Goal: Information Seeking & Learning: Learn about a topic

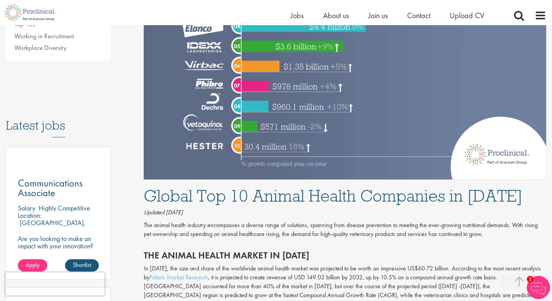
scroll to position [451, 0]
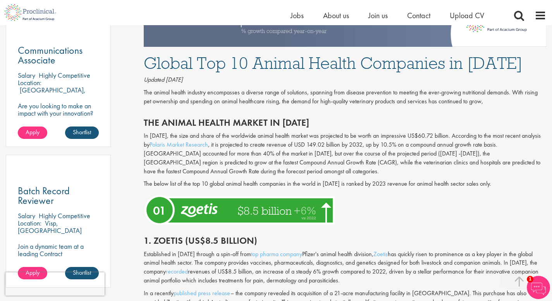
click at [312, 145] on p "In [DATE], the size and share of the worldwide animal health market was project…" at bounding box center [345, 154] width 402 height 44
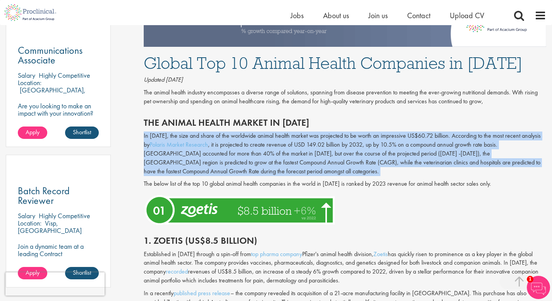
click at [312, 145] on p "In [DATE], the size and share of the worldwide animal health market was project…" at bounding box center [345, 154] width 402 height 44
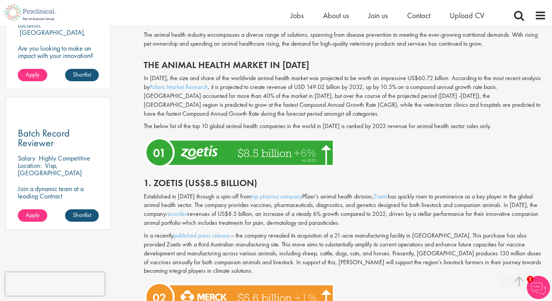
scroll to position [515, 0]
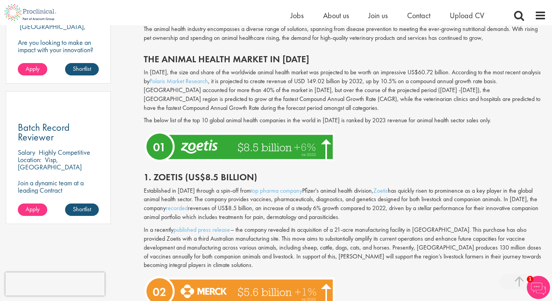
click at [321, 117] on p "The below list of the top 10 global animal health companies in the world in [DA…" at bounding box center [345, 120] width 402 height 9
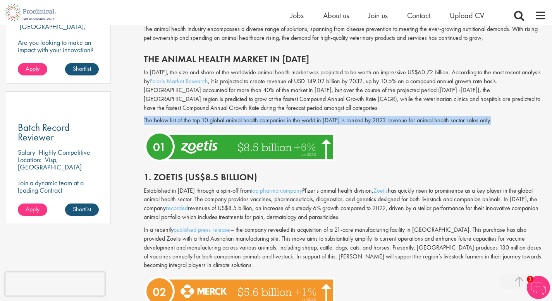
click at [321, 117] on p "The below list of the top 10 global animal health companies in the world in [DA…" at bounding box center [345, 120] width 402 height 9
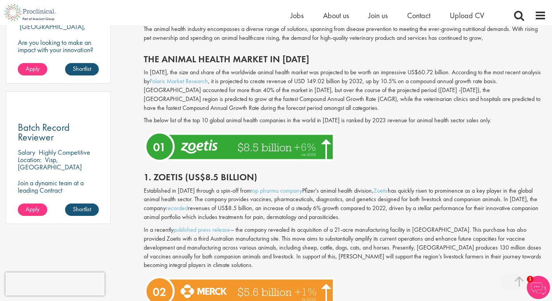
click at [319, 100] on p "In [DATE], the size and share of the worldwide animal health market was project…" at bounding box center [345, 90] width 402 height 44
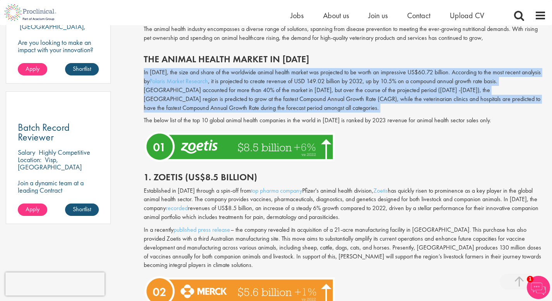
click at [319, 100] on p "In [DATE], the size and share of the worldwide animal health market was project…" at bounding box center [345, 90] width 402 height 44
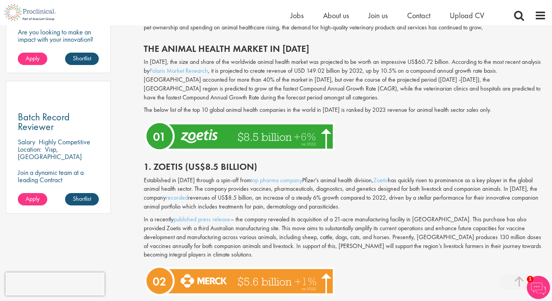
scroll to position [529, 0]
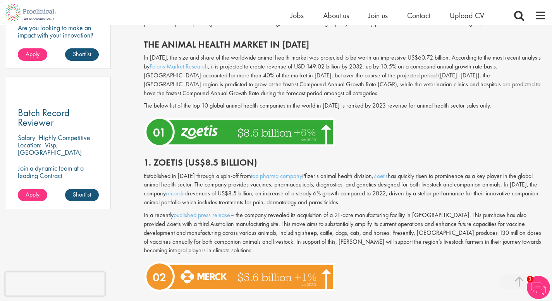
click at [319, 100] on div "In [DATE], the size and share of the worldwide animal health market was project…" at bounding box center [345, 83] width 414 height 61
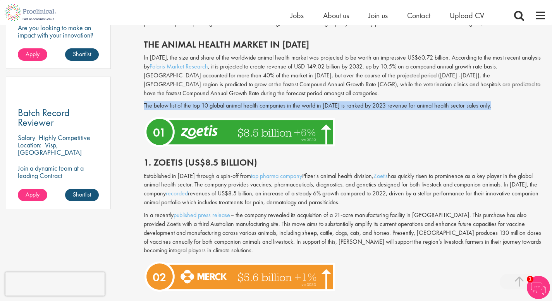
click at [319, 100] on div "In [DATE], the size and share of the worldwide animal health market was project…" at bounding box center [345, 83] width 414 height 61
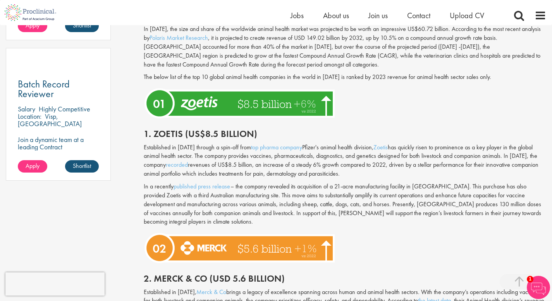
scroll to position [562, 0]
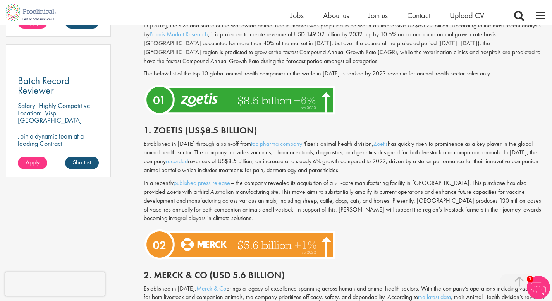
click at [335, 73] on p "The below list of the top 10 global animal health companies in the world in [DA…" at bounding box center [345, 73] width 402 height 9
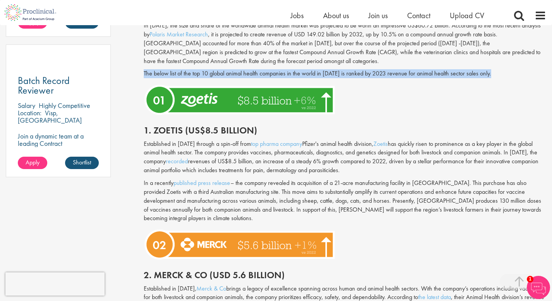
click at [335, 73] on p "The below list of the top 10 global animal health companies in the world in [DA…" at bounding box center [345, 73] width 402 height 9
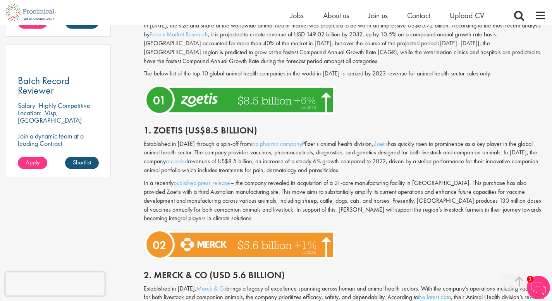
click at [335, 73] on p "The below list of the top 10 global animal health companies in the world in [DA…" at bounding box center [345, 73] width 402 height 9
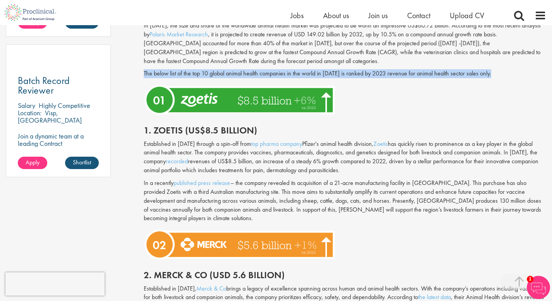
click at [335, 73] on p "The below list of the top 10 global animal health companies in the world in [DA…" at bounding box center [345, 73] width 402 height 9
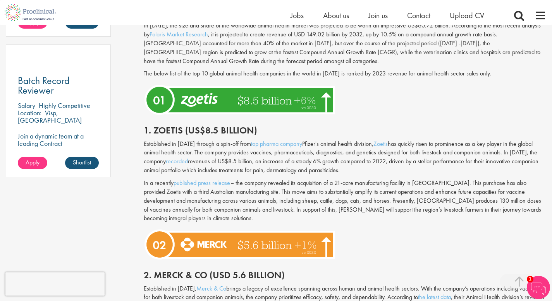
click at [335, 73] on p "The below list of the top 10 global animal health companies in the world in [DA…" at bounding box center [345, 73] width 402 height 9
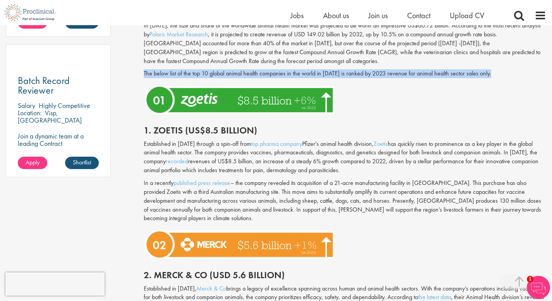
click at [335, 73] on p "The below list of the top 10 global animal health companies in the world in [DA…" at bounding box center [345, 73] width 402 height 9
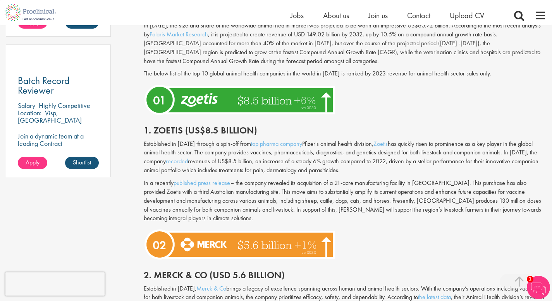
click at [336, 151] on p "Established in [DATE] through a spin-off from top pharma company Pfizer's anima…" at bounding box center [345, 157] width 402 height 35
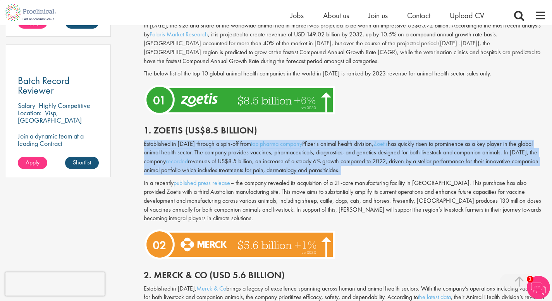
click at [336, 151] on p "Established in [DATE] through a spin-off from top pharma company Pfizer's anima…" at bounding box center [345, 157] width 402 height 35
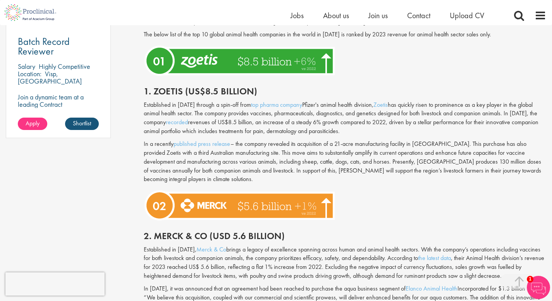
scroll to position [601, 0]
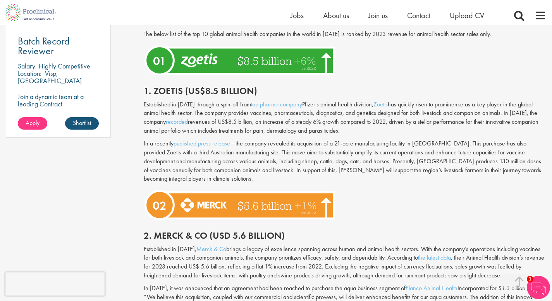
click at [336, 151] on p "In a recently published press release – the company revealed its acquisition of…" at bounding box center [345, 161] width 402 height 44
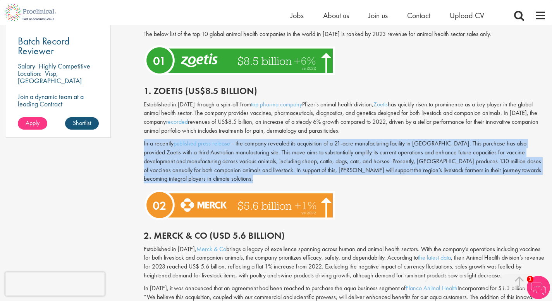
click at [336, 151] on p "In a recently published press release – the company revealed its acquisition of…" at bounding box center [345, 161] width 402 height 44
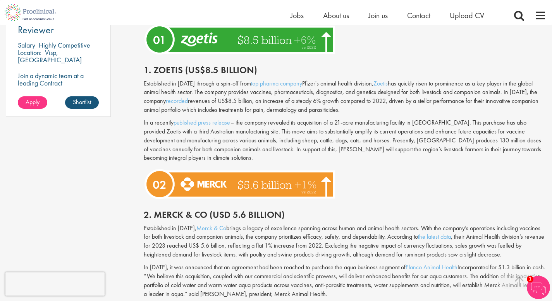
scroll to position [628, 0]
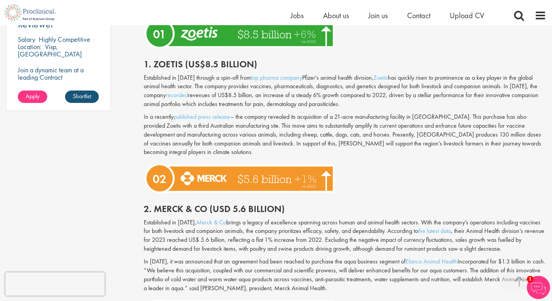
click at [335, 145] on p "In a recently published press release – the company revealed its acquisition of…" at bounding box center [345, 135] width 402 height 44
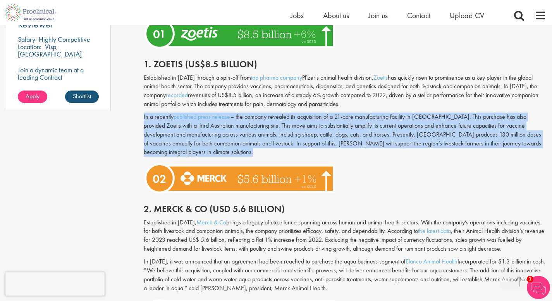
click at [335, 145] on p "In a recently published press release – the company revealed its acquisition of…" at bounding box center [345, 135] width 402 height 44
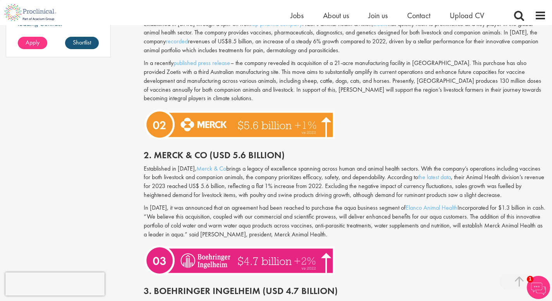
scroll to position [790, 0]
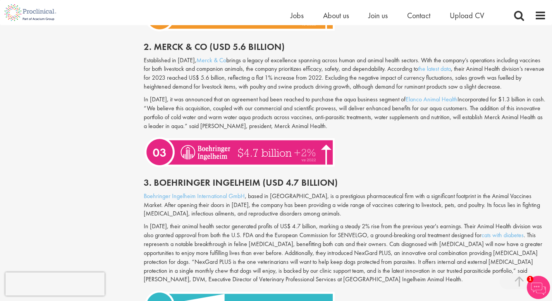
click at [333, 115] on p "In [DATE], it was announced that an agreement had been reached to purchase the …" at bounding box center [345, 112] width 402 height 35
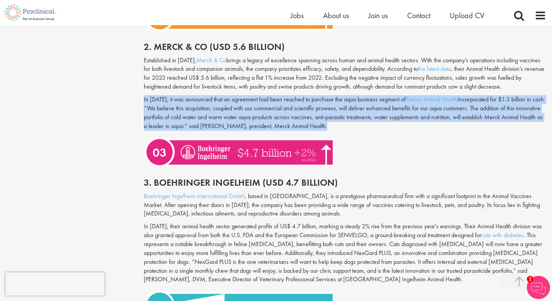
click at [333, 115] on p "In [DATE], it was announced that an agreement had been reached to purchase the …" at bounding box center [345, 112] width 402 height 35
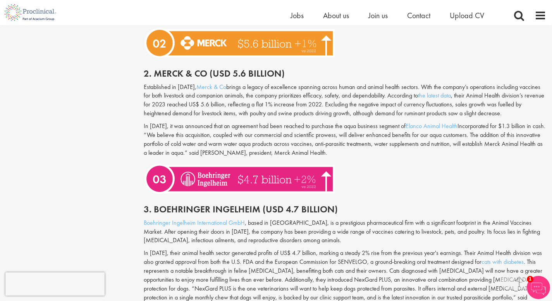
scroll to position [758, 0]
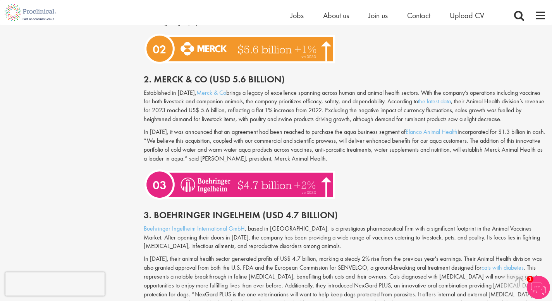
click at [333, 115] on p "Established in [DATE], Merck & Co brings a legacy of excellence spanning across…" at bounding box center [345, 106] width 402 height 35
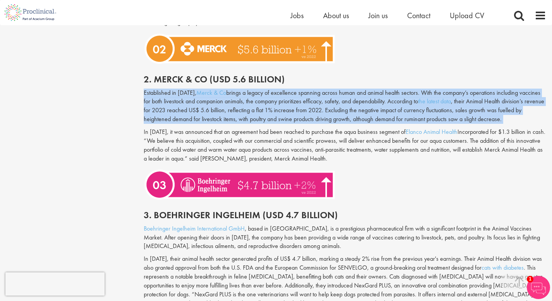
click at [333, 115] on p "Established in [DATE], Merck & Co brings a legacy of excellence spanning across…" at bounding box center [345, 106] width 402 height 35
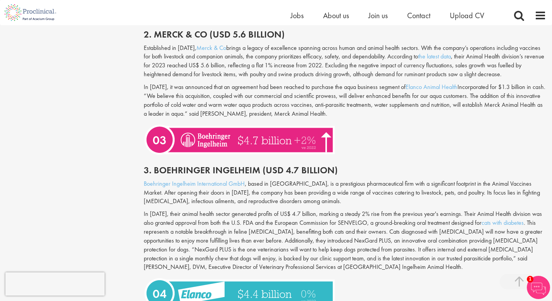
scroll to position [896, 0]
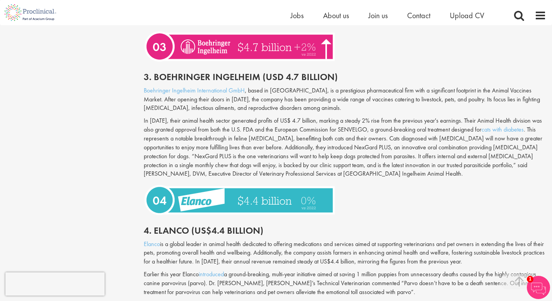
click at [333, 115] on div "Boehringer Ingelheim International GmbH , based in [GEOGRAPHIC_DATA], is a pres…" at bounding box center [345, 134] width 414 height 96
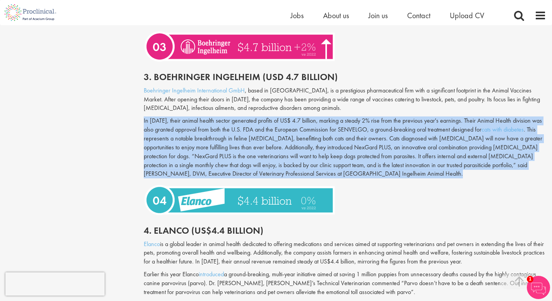
click at [333, 115] on div "Boehringer Ingelheim International GmbH , based in [GEOGRAPHIC_DATA], is a pres…" at bounding box center [345, 134] width 414 height 96
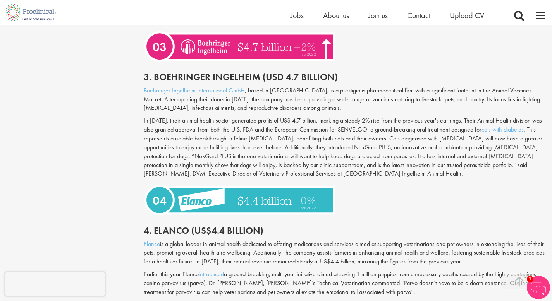
click at [320, 97] on p "Boehringer Ingelheim International GmbH , based in [GEOGRAPHIC_DATA], is a pres…" at bounding box center [345, 99] width 402 height 27
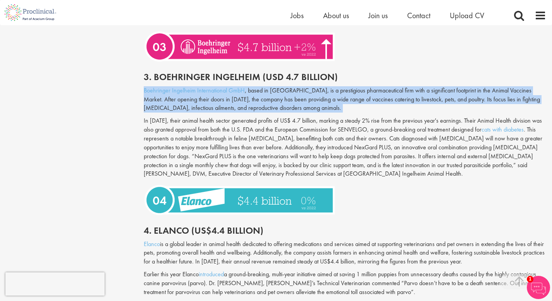
click at [320, 97] on p "Boehringer Ingelheim International GmbH , based in [GEOGRAPHIC_DATA], is a pres…" at bounding box center [345, 99] width 402 height 27
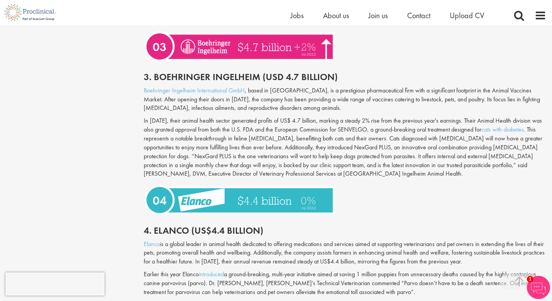
click at [326, 127] on p "In [DATE], their animal health sector generated profits of US$ 4.7 billion, mar…" at bounding box center [345, 148] width 402 height 62
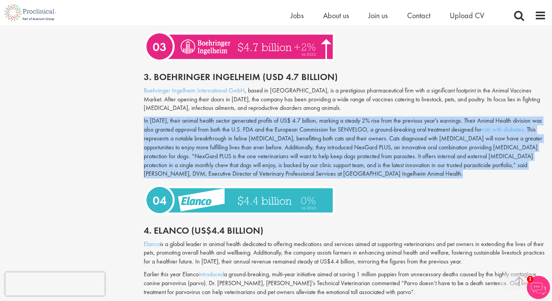
click at [326, 127] on p "In [DATE], their animal health sector generated profits of US$ 4.7 billion, mar…" at bounding box center [345, 148] width 402 height 62
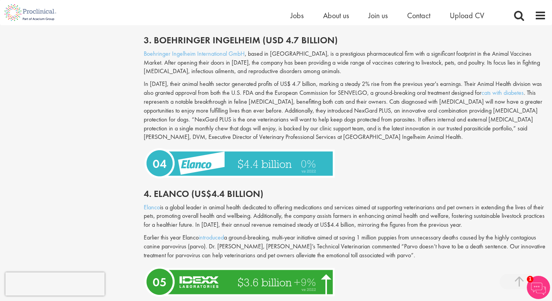
scroll to position [933, 0]
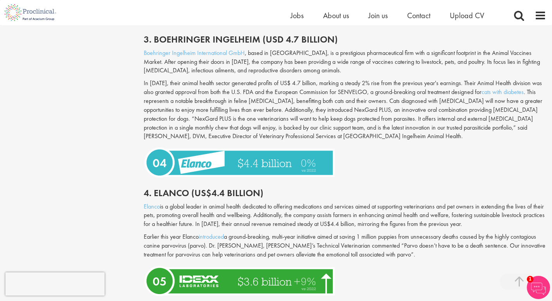
click at [326, 127] on p "In [DATE], their animal health sector generated profits of US$ 4.7 billion, mar…" at bounding box center [345, 110] width 402 height 62
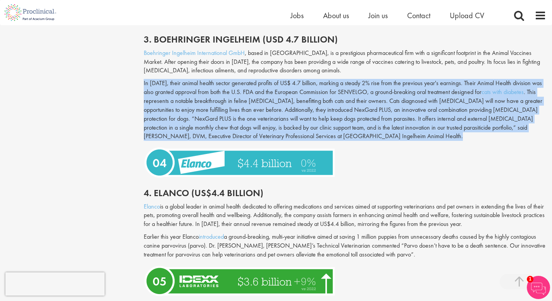
click at [326, 127] on p "In [DATE], their animal health sector generated profits of US$ 4.7 billion, mar…" at bounding box center [345, 110] width 402 height 62
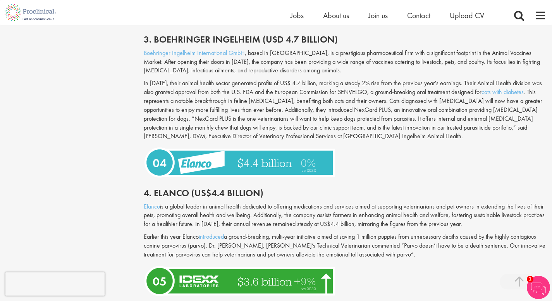
click at [326, 127] on p "In [DATE], their animal health sector generated profits of US$ 4.7 billion, mar…" at bounding box center [345, 110] width 402 height 62
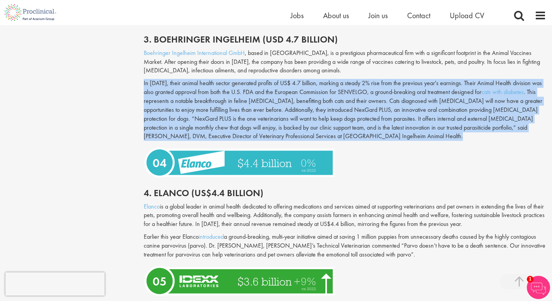
click at [326, 127] on p "In [DATE], their animal health sector generated profits of US$ 4.7 billion, mar…" at bounding box center [345, 110] width 402 height 62
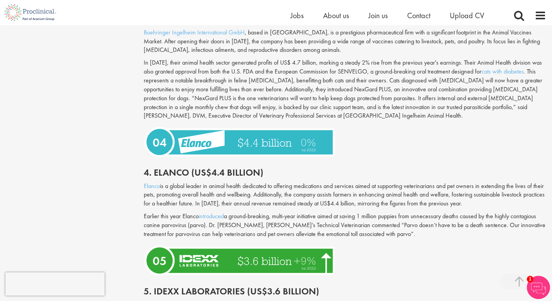
scroll to position [955, 0]
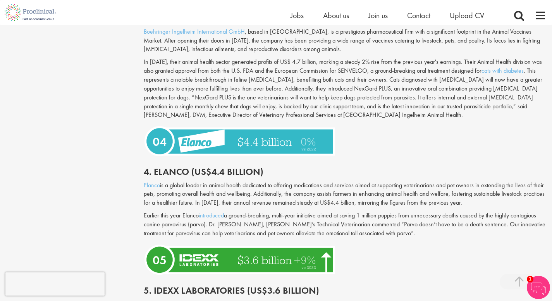
click at [325, 110] on p "In [DATE], their animal health sector generated profits of US$ 4.7 billion, mar…" at bounding box center [345, 89] width 402 height 62
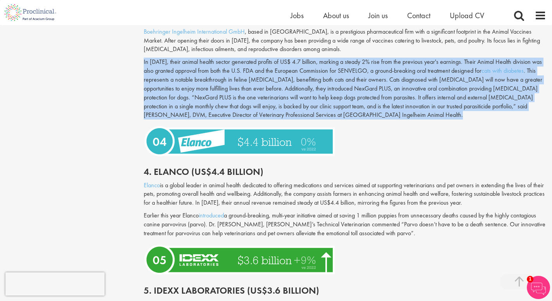
click at [325, 110] on p "In [DATE], their animal health sector generated profits of US$ 4.7 billion, mar…" at bounding box center [345, 89] width 402 height 62
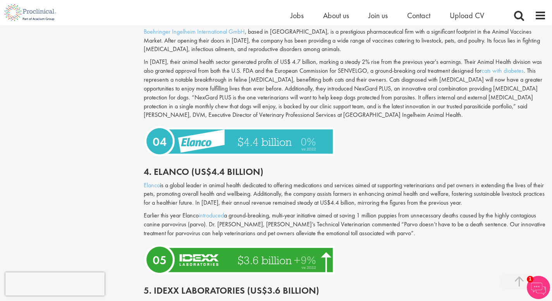
click at [325, 110] on p "In [DATE], their animal health sector generated profits of US$ 4.7 billion, mar…" at bounding box center [345, 89] width 402 height 62
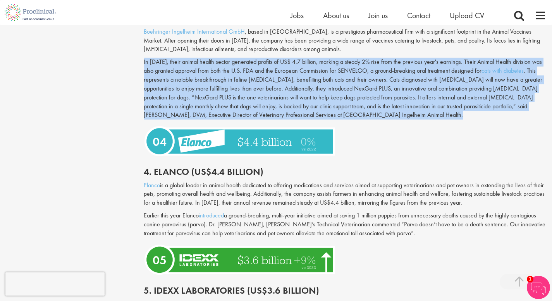
click at [325, 110] on p "In [DATE], their animal health sector generated profits of US$ 4.7 billion, mar…" at bounding box center [345, 89] width 402 height 62
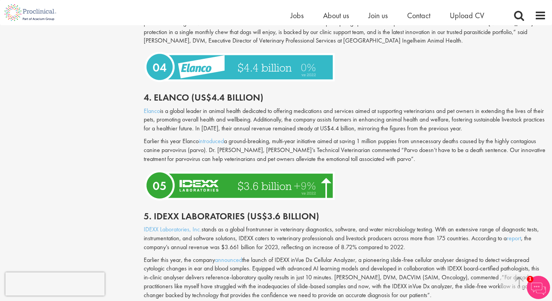
scroll to position [1032, 0]
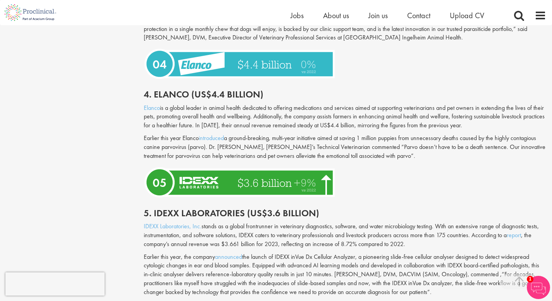
click at [326, 134] on p "Earlier this year [PERSON_NAME] introduced a ground-breaking, multi-year initia…" at bounding box center [345, 147] width 402 height 27
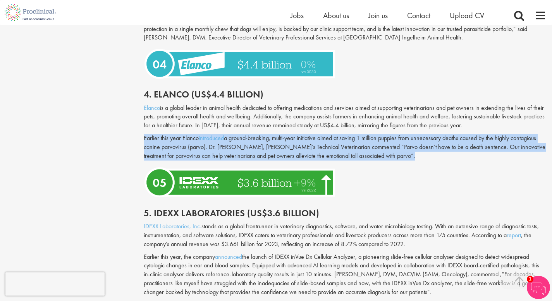
click at [326, 134] on p "Earlier this year [PERSON_NAME] introduced a ground-breaking, multi-year initia…" at bounding box center [345, 147] width 402 height 27
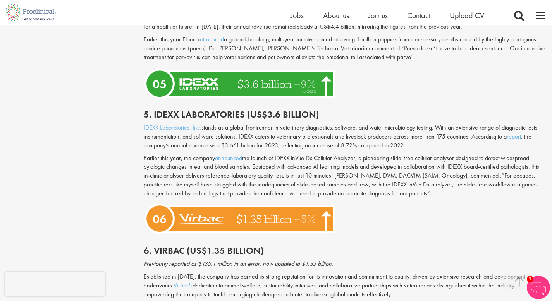
scroll to position [1131, 0]
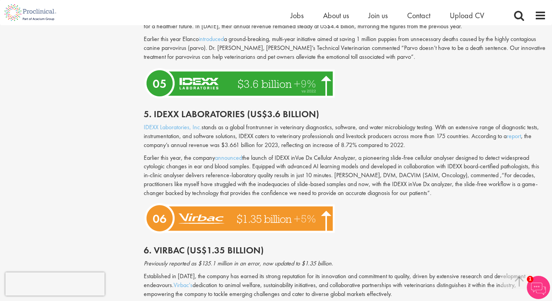
click at [326, 136] on p "IDEXX Laboratories, Inc. stands as a global frontrunner in veterinary diagnosti…" at bounding box center [345, 136] width 402 height 27
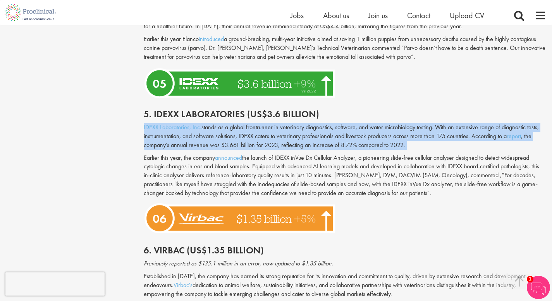
click at [326, 136] on p "IDEXX Laboratories, Inc. stands as a global frontrunner in veterinary diagnosti…" at bounding box center [345, 136] width 402 height 27
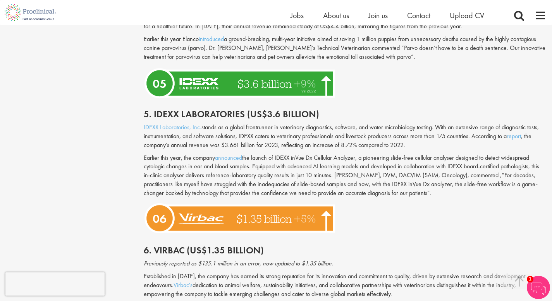
click at [326, 136] on p "IDEXX Laboratories, Inc. stands as a global frontrunner in veterinary diagnosti…" at bounding box center [345, 136] width 402 height 27
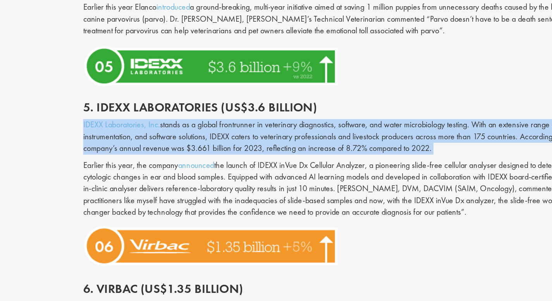
click at [326, 135] on p "IDEXX Laboratories, Inc. stands as a global frontrunner in veterinary diagnosti…" at bounding box center [345, 136] width 402 height 27
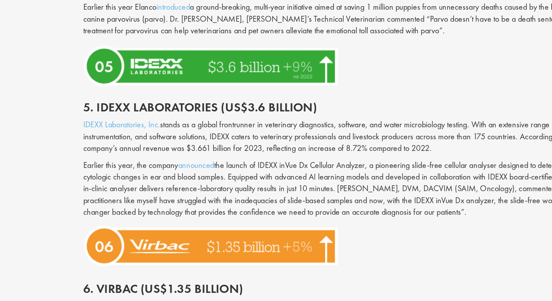
click at [326, 135] on p "IDEXX Laboratories, Inc. stands as a global frontrunner in veterinary diagnosti…" at bounding box center [345, 136] width 402 height 27
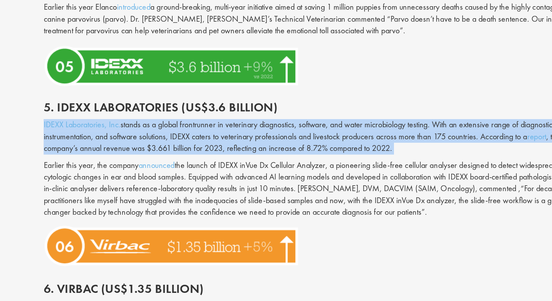
click at [356, 135] on p "IDEXX Laboratories, Inc. stands as a global frontrunner in veterinary diagnosti…" at bounding box center [345, 136] width 402 height 27
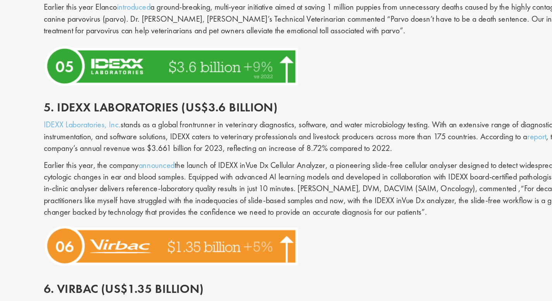
click at [356, 135] on p "IDEXX Laboratories, Inc. stands as a global frontrunner in veterinary diagnosti…" at bounding box center [345, 136] width 402 height 27
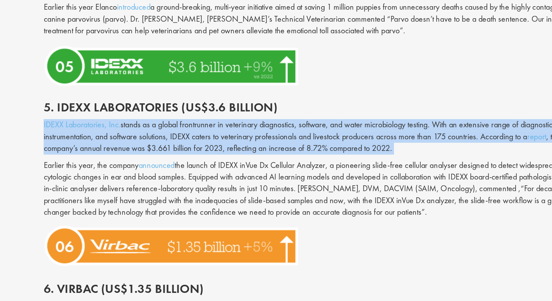
click at [356, 135] on p "IDEXX Laboratories, Inc. stands as a global frontrunner in veterinary diagnosti…" at bounding box center [345, 136] width 402 height 27
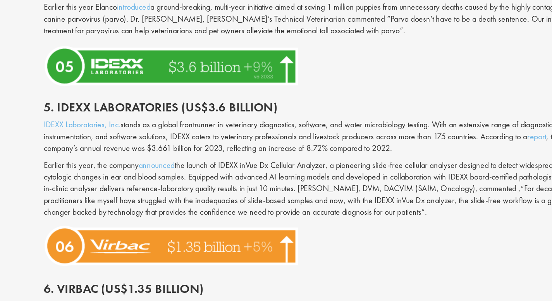
click at [356, 135] on p "IDEXX Laboratories, Inc. stands as a global frontrunner in veterinary diagnosti…" at bounding box center [345, 136] width 402 height 27
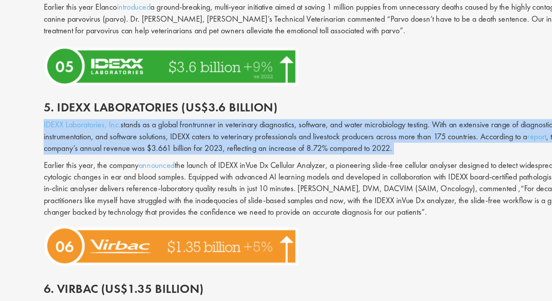
click at [356, 135] on p "IDEXX Laboratories, Inc. stands as a global frontrunner in veterinary diagnosti…" at bounding box center [345, 136] width 402 height 27
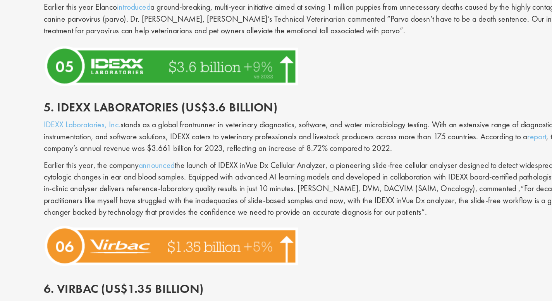
click at [356, 135] on p "IDEXX Laboratories, Inc. stands as a global frontrunner in veterinary diagnosti…" at bounding box center [345, 136] width 402 height 27
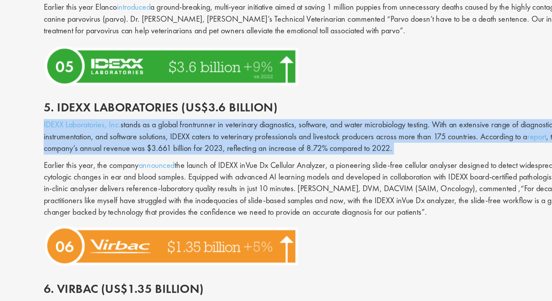
click at [356, 135] on p "IDEXX Laboratories, Inc. stands as a global frontrunner in veterinary diagnosti…" at bounding box center [345, 136] width 402 height 27
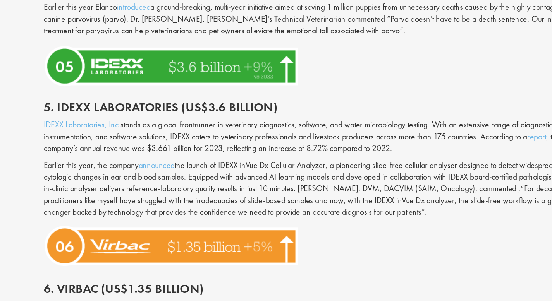
click at [356, 135] on p "IDEXX Laboratories, Inc. stands as a global frontrunner in veterinary diagnosti…" at bounding box center [345, 136] width 402 height 27
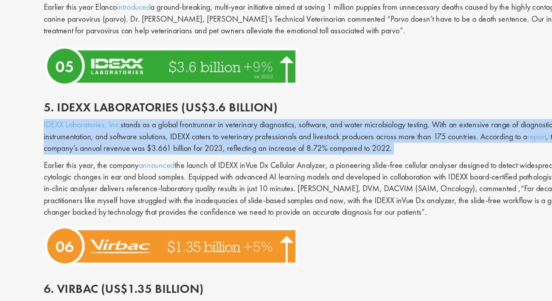
click at [356, 135] on p "IDEXX Laboratories, Inc. stands as a global frontrunner in veterinary diagnosti…" at bounding box center [345, 136] width 402 height 27
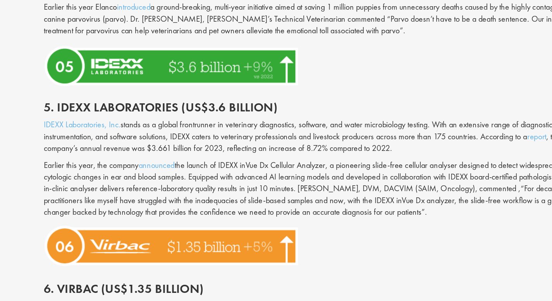
click at [356, 135] on p "IDEXX Laboratories, Inc. stands as a global frontrunner in veterinary diagnosti…" at bounding box center [345, 136] width 402 height 27
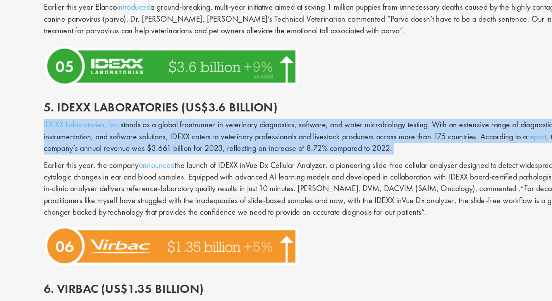
click at [356, 135] on p "IDEXX Laboratories, Inc. stands as a global frontrunner in veterinary diagnosti…" at bounding box center [345, 136] width 402 height 27
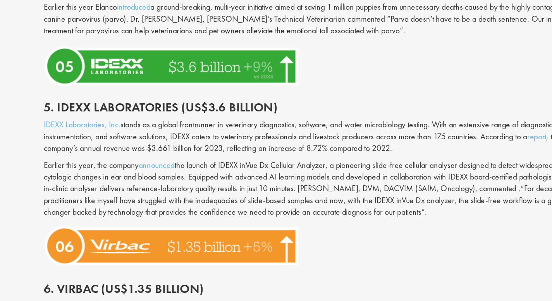
click at [356, 135] on p "IDEXX Laboratories, Inc. stands as a global frontrunner in veterinary diagnosti…" at bounding box center [345, 136] width 402 height 27
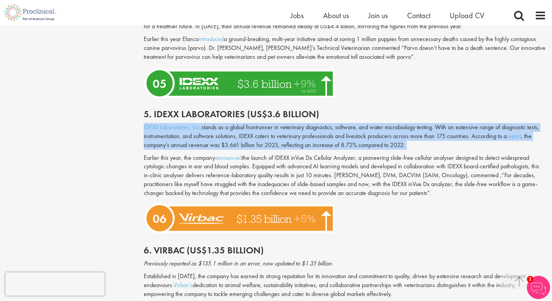
click at [330, 168] on p "Earlier this year, the company announced the launch of IDEXX inVue Dx Cellular …" at bounding box center [345, 176] width 402 height 44
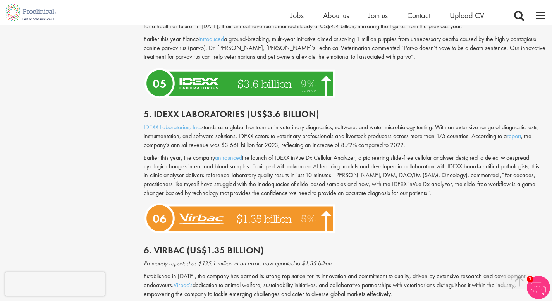
click at [330, 168] on p "Earlier this year, the company announced the launch of IDEXX inVue Dx Cellular …" at bounding box center [345, 176] width 402 height 44
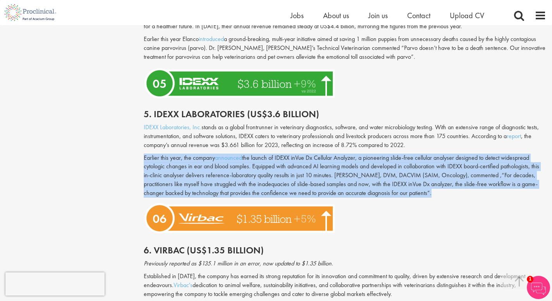
click at [330, 168] on p "Earlier this year, the company announced the launch of IDEXX inVue Dx Cellular …" at bounding box center [345, 176] width 402 height 44
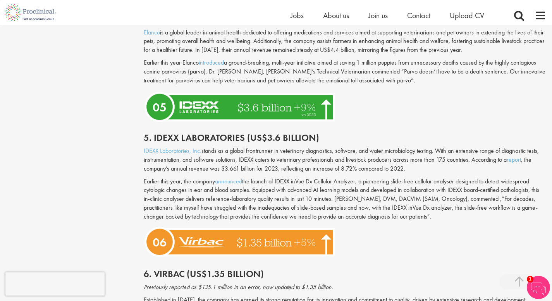
scroll to position [1100, 0]
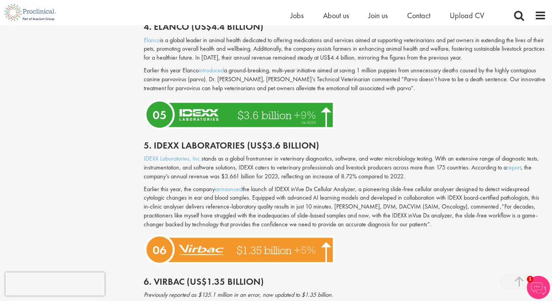
click at [378, 149] on h2 "5. Idexx Laboratories (US$3.6 billion)" at bounding box center [345, 146] width 402 height 10
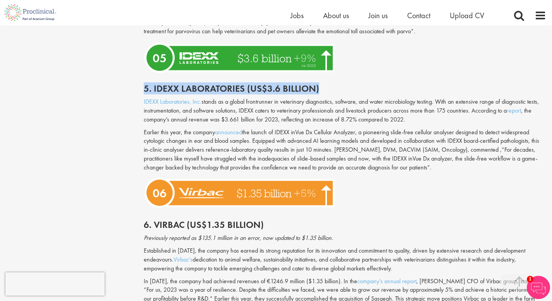
scroll to position [1301, 0]
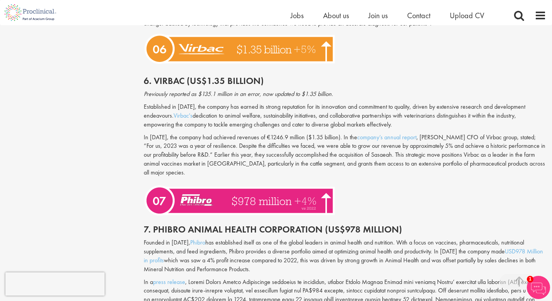
click at [378, 149] on p "In [DATE], the company had achieved revenues of €1246.9 million ($1.35 billion)…" at bounding box center [345, 155] width 402 height 44
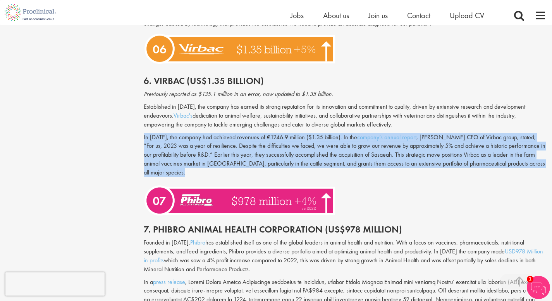
click at [311, 120] on p "Established in [DATE], the company has earned its strong reputation for its inn…" at bounding box center [345, 116] width 402 height 27
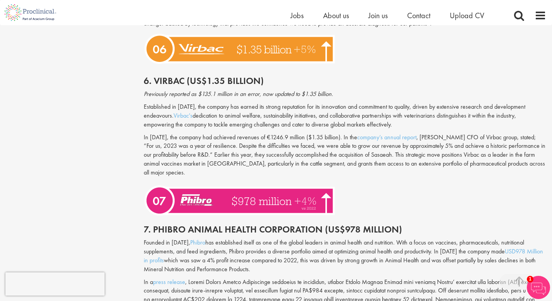
click at [311, 120] on p "Established in [DATE], the company has earned its strong reputation for its inn…" at bounding box center [345, 116] width 402 height 27
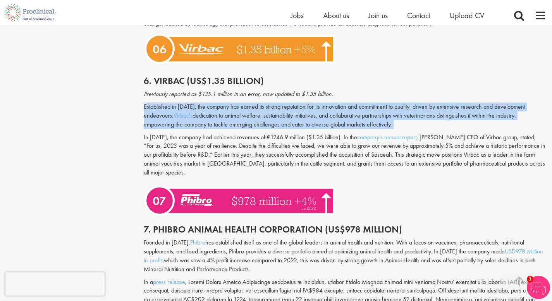
click at [311, 120] on p "Established in [DATE], the company has earned its strong reputation for its inn…" at bounding box center [345, 116] width 402 height 27
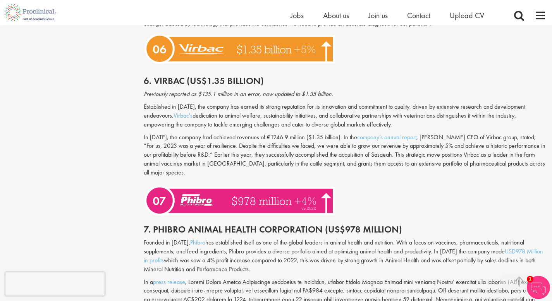
click at [311, 120] on p "Established in [DATE], the company has earned its strong reputation for its inn…" at bounding box center [345, 116] width 402 height 27
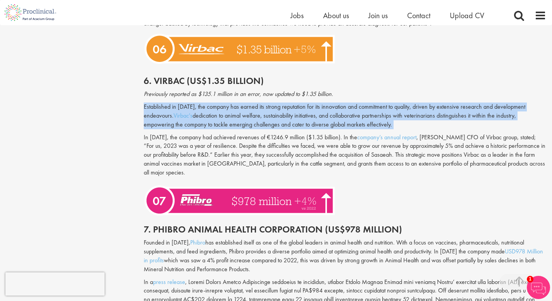
click at [311, 120] on p "Established in [DATE], the company has earned its strong reputation for its inn…" at bounding box center [345, 116] width 402 height 27
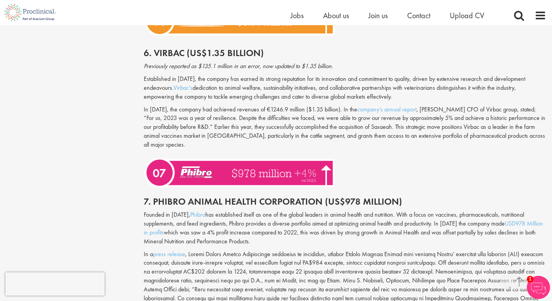
scroll to position [1329, 0]
click at [311, 120] on p "In [DATE], the company had achieved revenues of €1246.9 million ($1.35 billion)…" at bounding box center [345, 127] width 402 height 44
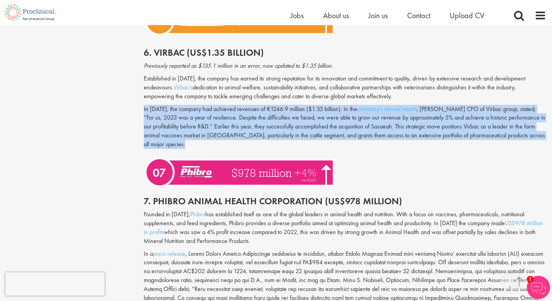
click at [311, 120] on p "In [DATE], the company had achieved revenues of €1246.9 million ($1.35 billion)…" at bounding box center [345, 127] width 402 height 44
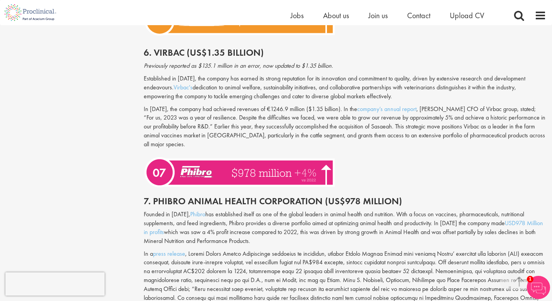
click at [311, 120] on p "In [DATE], the company had achieved revenues of €1246.9 million ($1.35 billion)…" at bounding box center [345, 127] width 402 height 44
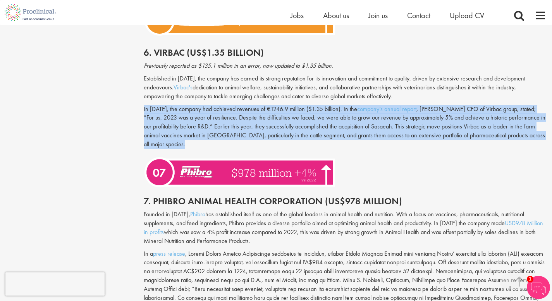
click at [311, 120] on p "In [DATE], the company had achieved revenues of €1246.9 million ($1.35 billion)…" at bounding box center [345, 127] width 402 height 44
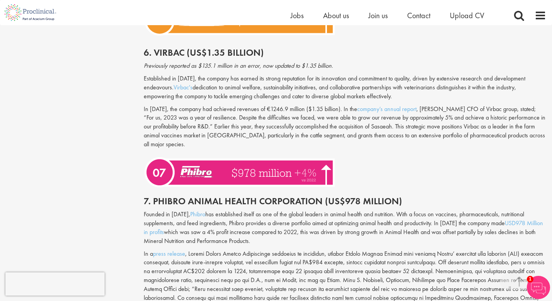
scroll to position [1304, 0]
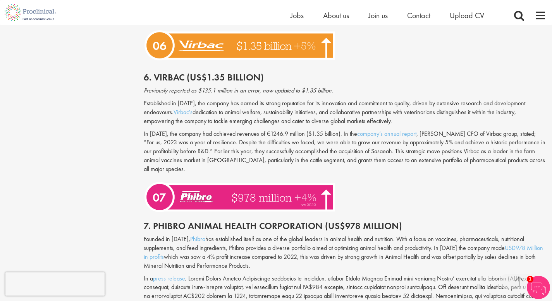
click at [171, 72] on h2 "6. Virbac (US$1.35 billion)" at bounding box center [345, 77] width 402 height 10
copy h2 "Virbac"
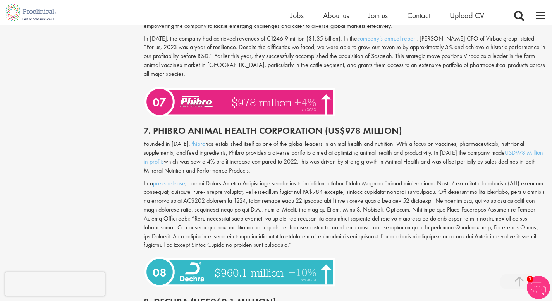
click at [344, 143] on p "Founded in [DATE], Phibro has established itself as one of the global leaders i…" at bounding box center [345, 157] width 402 height 35
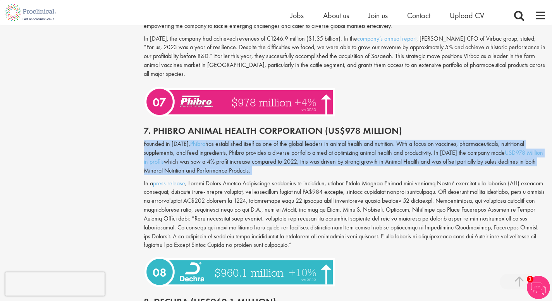
click at [344, 143] on p "Founded in [DATE], Phibro has established itself as one of the global leaders i…" at bounding box center [345, 157] width 402 height 35
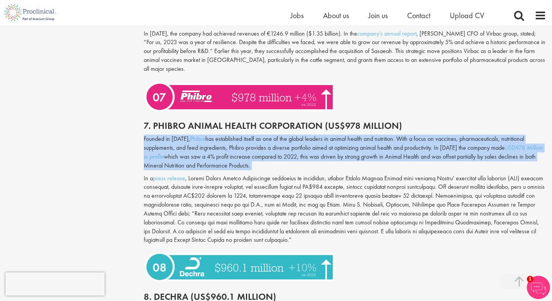
scroll to position [1548, 0]
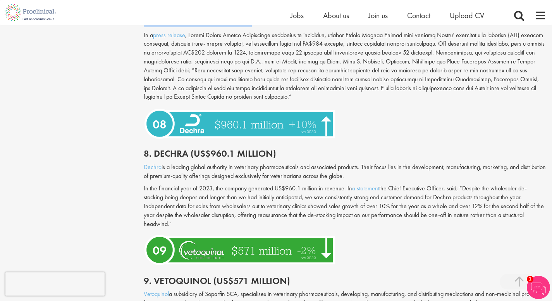
click at [299, 184] on p "In the financial year of 2023, the company generated US$960.1 million in revenu…" at bounding box center [345, 206] width 402 height 44
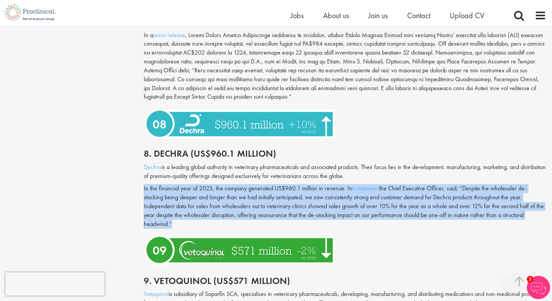
click at [299, 184] on p "In the financial year of 2023, the company generated US$960.1 million in revenu…" at bounding box center [345, 206] width 402 height 44
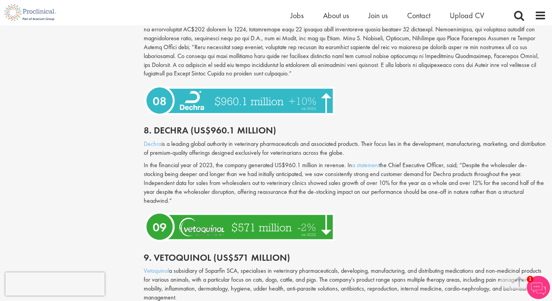
scroll to position [1581, 0]
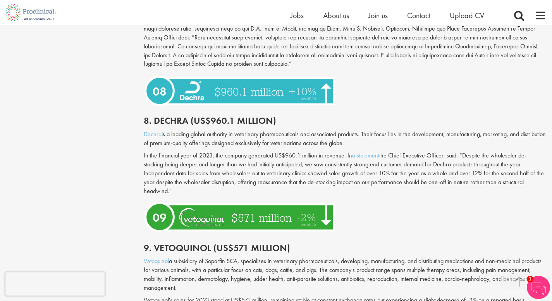
click at [280, 155] on p "In the financial year of 2023, the company generated US$960.1 million in revenu…" at bounding box center [345, 173] width 402 height 44
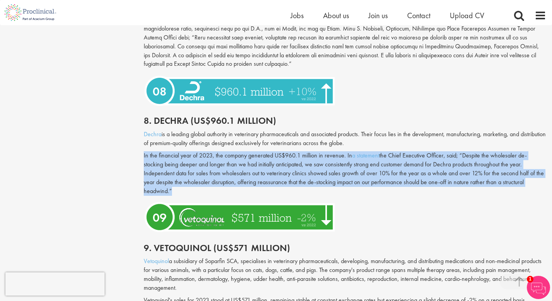
click at [280, 155] on p "In the financial year of 2023, the company generated US$960.1 million in revenu…" at bounding box center [345, 173] width 402 height 44
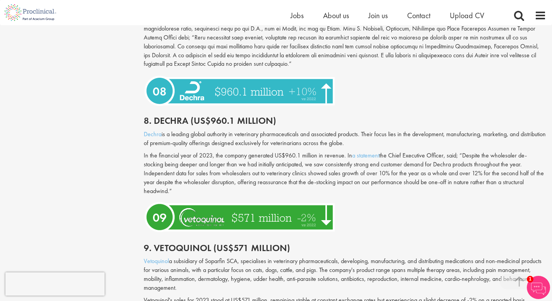
click at [280, 155] on p "In the financial year of 2023, the company generated US$960.1 million in revenu…" at bounding box center [345, 173] width 402 height 44
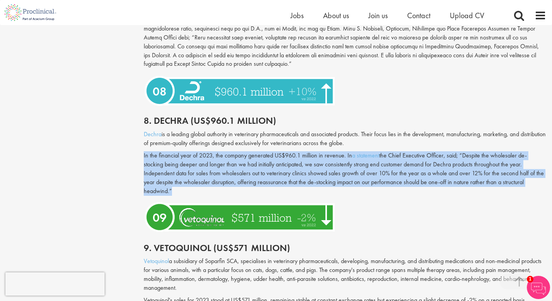
click at [280, 155] on p "In the financial year of 2023, the company generated US$960.1 million in revenu…" at bounding box center [345, 173] width 402 height 44
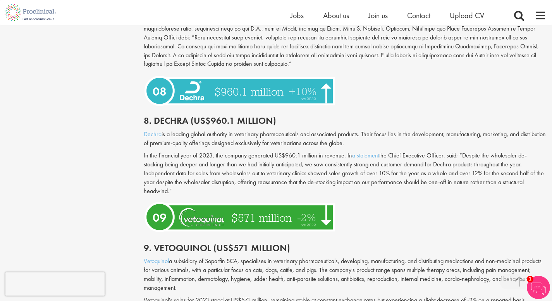
click at [280, 155] on p "In the financial year of 2023, the company generated US$960.1 million in revenu…" at bounding box center [345, 173] width 402 height 44
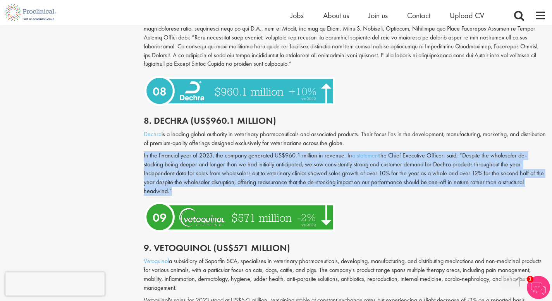
click at [280, 155] on p "In the financial year of 2023, the company generated US$960.1 million in revenu…" at bounding box center [345, 173] width 402 height 44
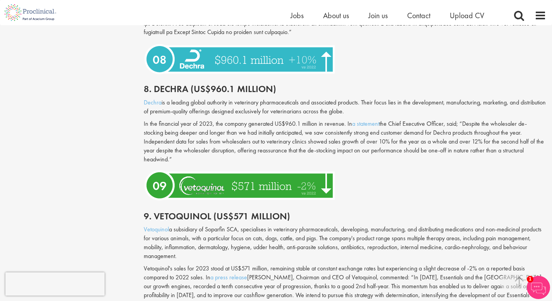
scroll to position [1614, 0]
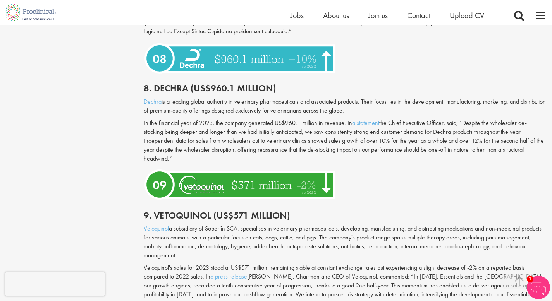
click at [265, 128] on p "In the financial year of 2023, the company generated US$960.1 million in revenu…" at bounding box center [345, 141] width 402 height 44
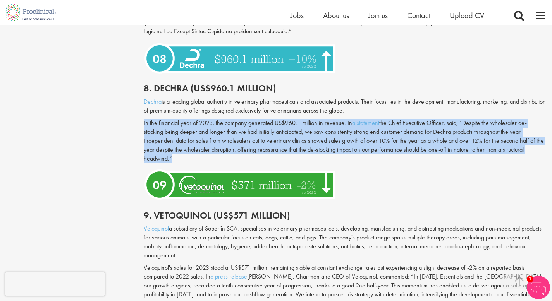
click at [265, 128] on p "In the financial year of 2023, the company generated US$960.1 million in revenu…" at bounding box center [345, 141] width 402 height 44
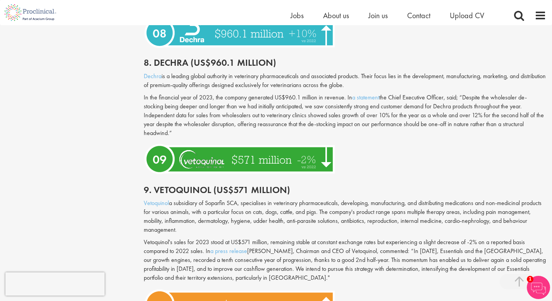
scroll to position [1643, 0]
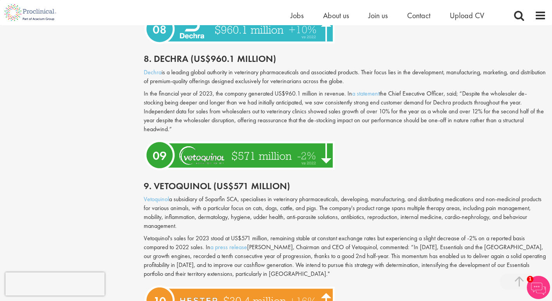
click at [239, 101] on p "In the financial year of 2023, the company generated US$960.1 million in revenu…" at bounding box center [345, 111] width 402 height 44
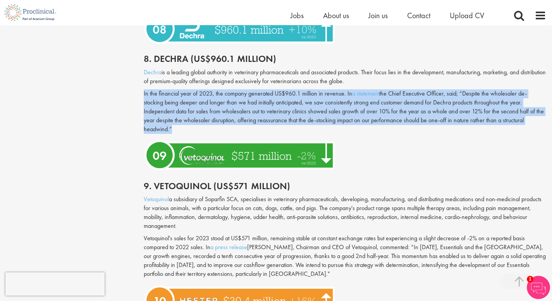
click at [239, 101] on p "In the financial year of 2023, the company generated US$960.1 million in revenu…" at bounding box center [345, 111] width 402 height 44
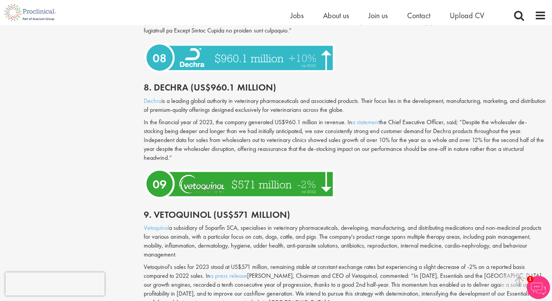
scroll to position [1610, 0]
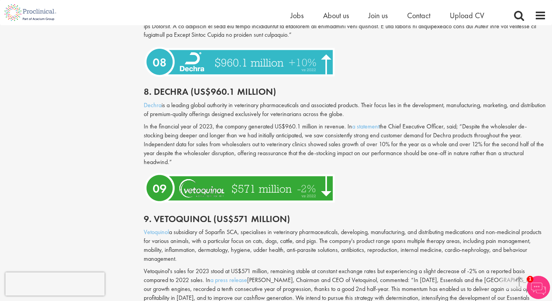
click at [171, 87] on h2 "8. Dechra (US$960.1 million)" at bounding box center [345, 92] width 402 height 10
copy h2 "Dechra"
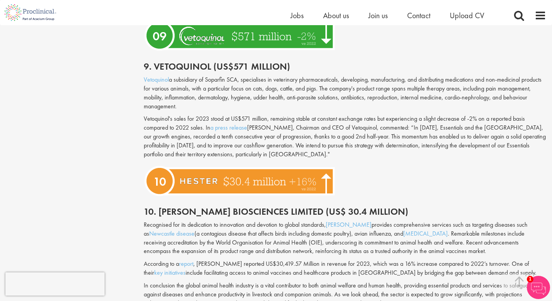
click at [337, 104] on div "Vetoquinol a subsidiary of Soparfin SCA, specialises in veterinary pharmaceutic…" at bounding box center [345, 120] width 414 height 88
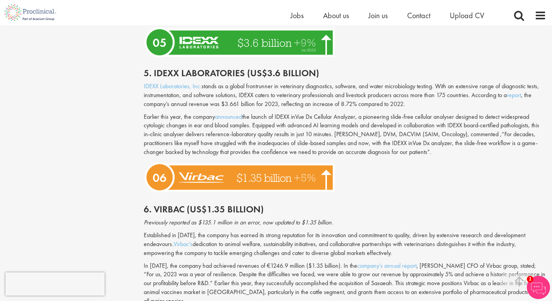
scroll to position [954, 0]
